Goal: Transaction & Acquisition: Purchase product/service

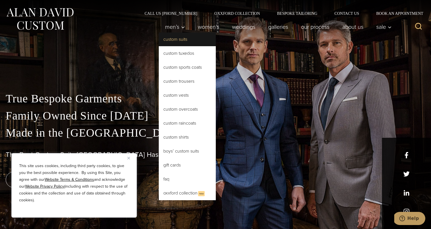
click at [174, 38] on link "Custom Suits" at bounding box center [187, 39] width 57 height 14
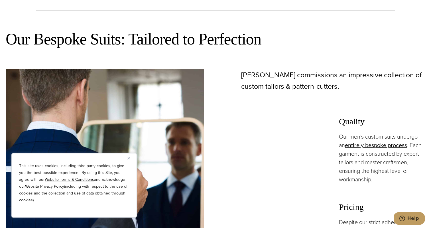
scroll to position [311, 0]
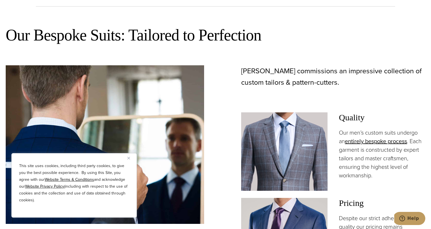
click at [130, 158] on button "Close" at bounding box center [130, 157] width 7 height 7
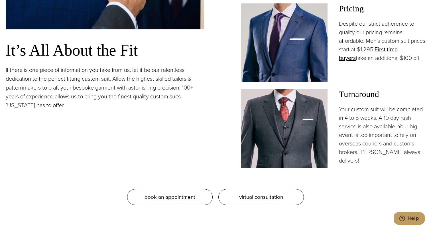
scroll to position [506, 0]
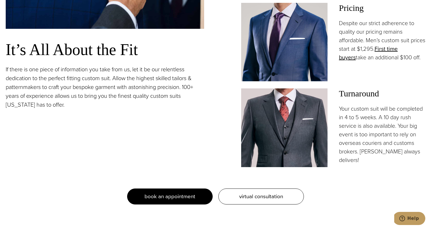
click at [190, 196] on span "book an appointment" at bounding box center [169, 196] width 51 height 8
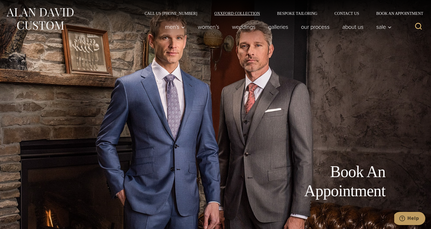
click at [249, 11] on link "Oxxford Collection" at bounding box center [237, 13] width 63 height 4
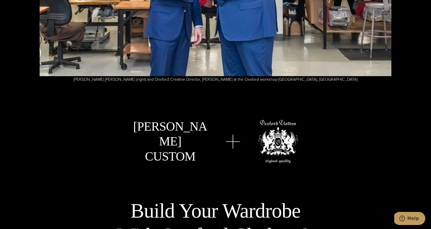
scroll to position [1631, 0]
